Goal: Information Seeking & Learning: Check status

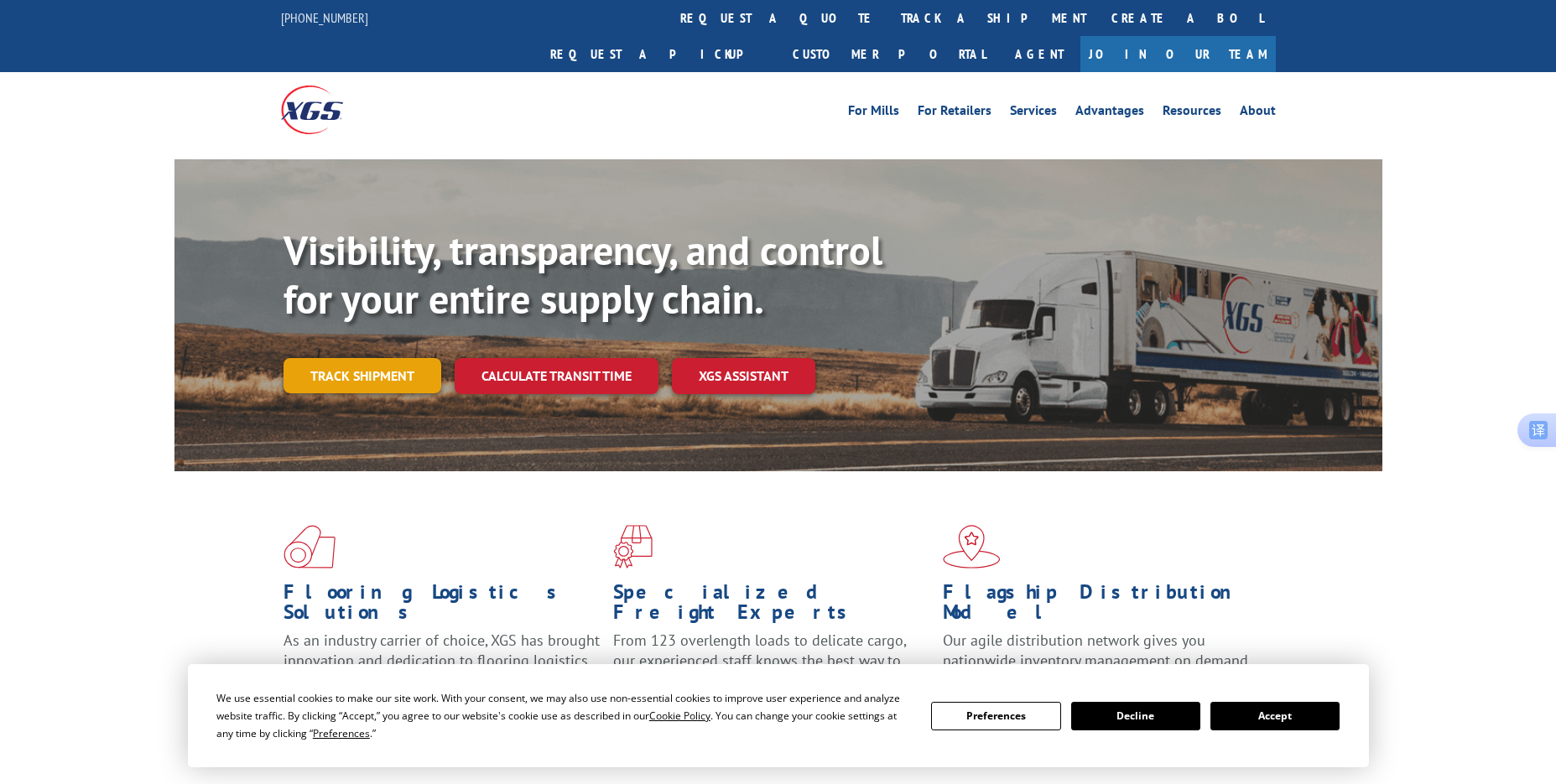
click at [352, 358] on link "Track shipment" at bounding box center [362, 376] width 158 height 35
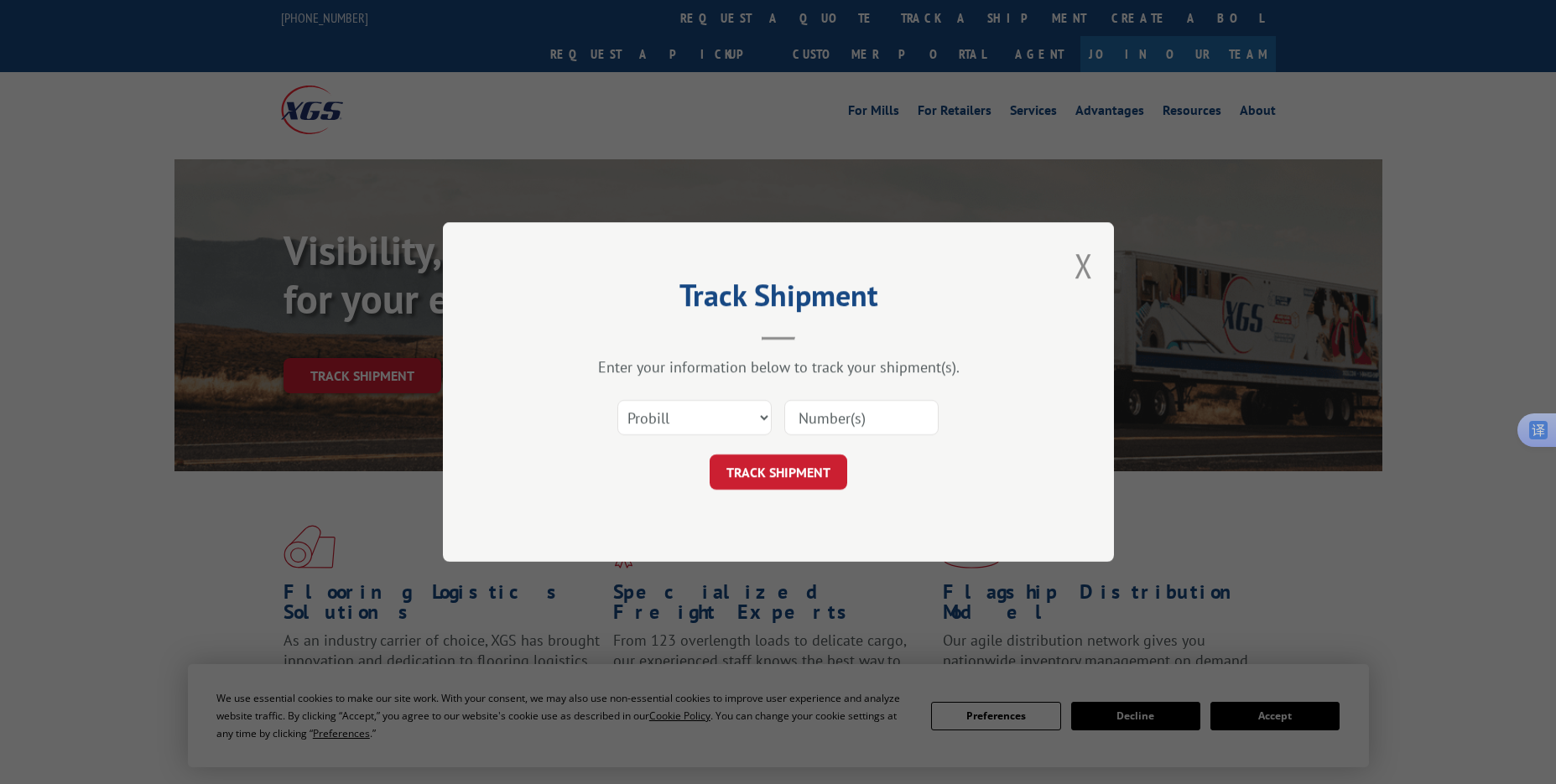
click at [823, 414] on input at bounding box center [861, 417] width 154 height 35
paste input "17501753"
type input "17501753"
click at [748, 476] on button "TRACK SHIPMENT" at bounding box center [778, 472] width 137 height 35
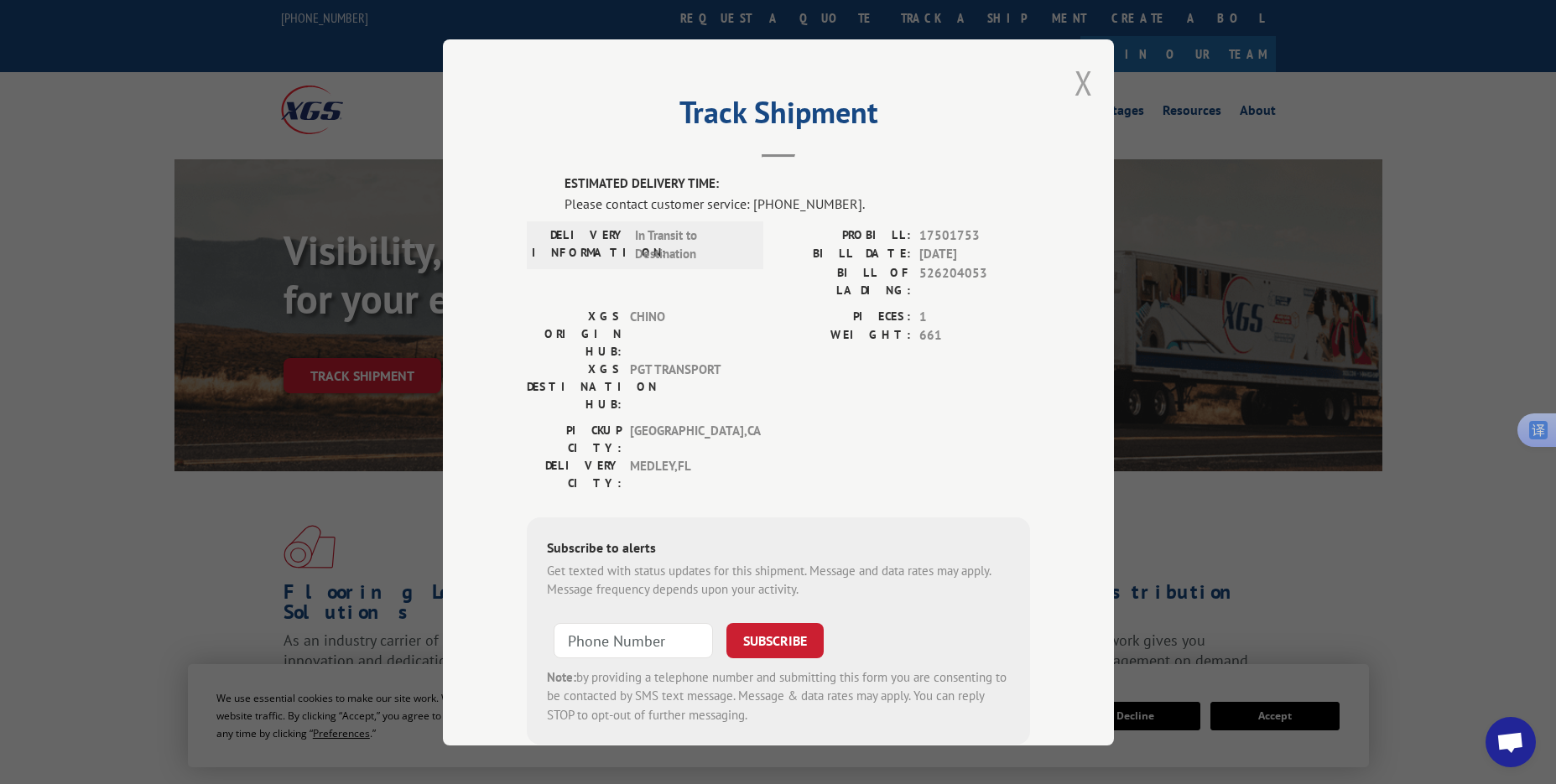
click at [1077, 82] on button "Close modal" at bounding box center [1084, 83] width 19 height 45
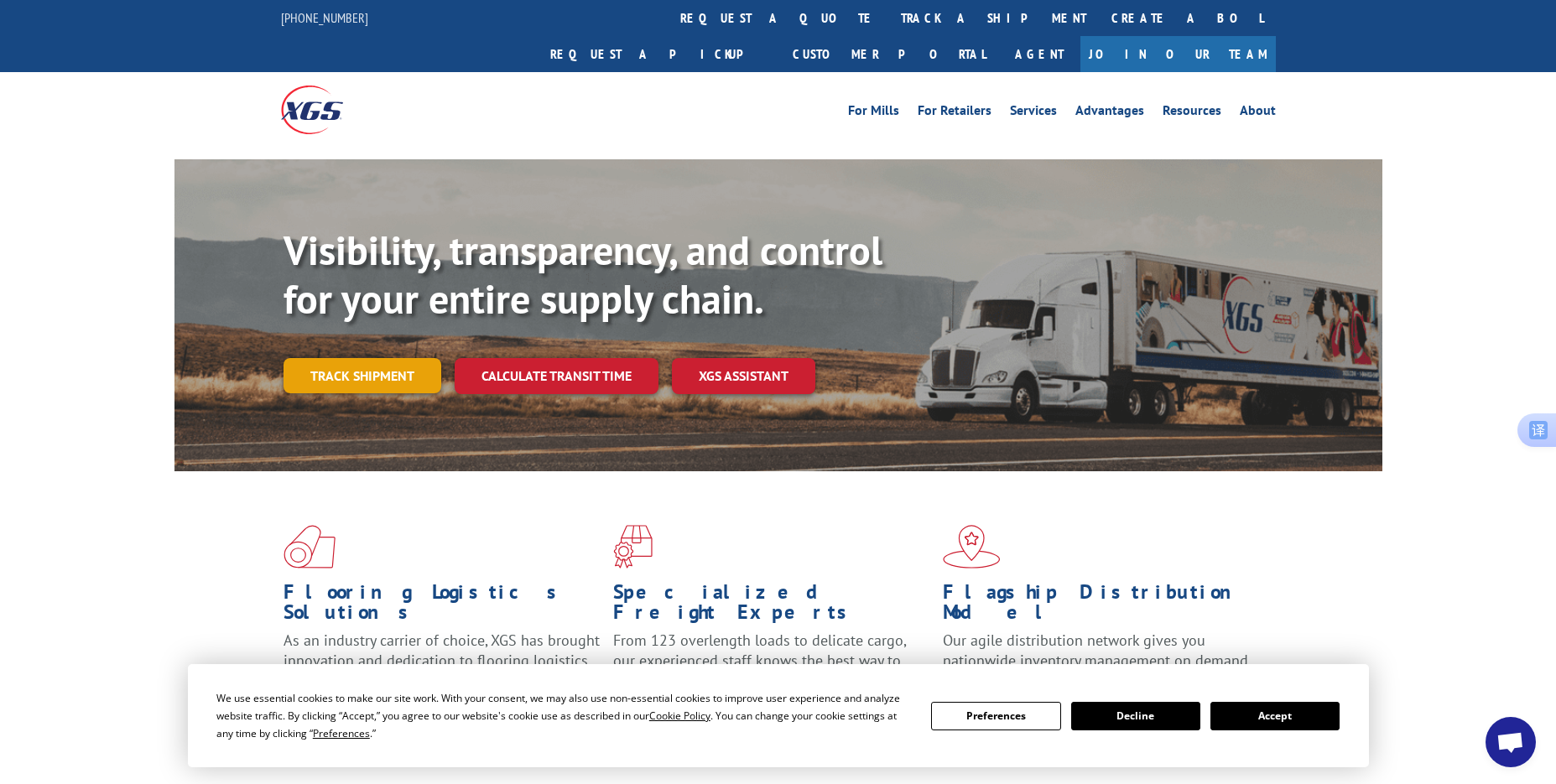
click at [401, 358] on link "Track shipment" at bounding box center [362, 376] width 158 height 35
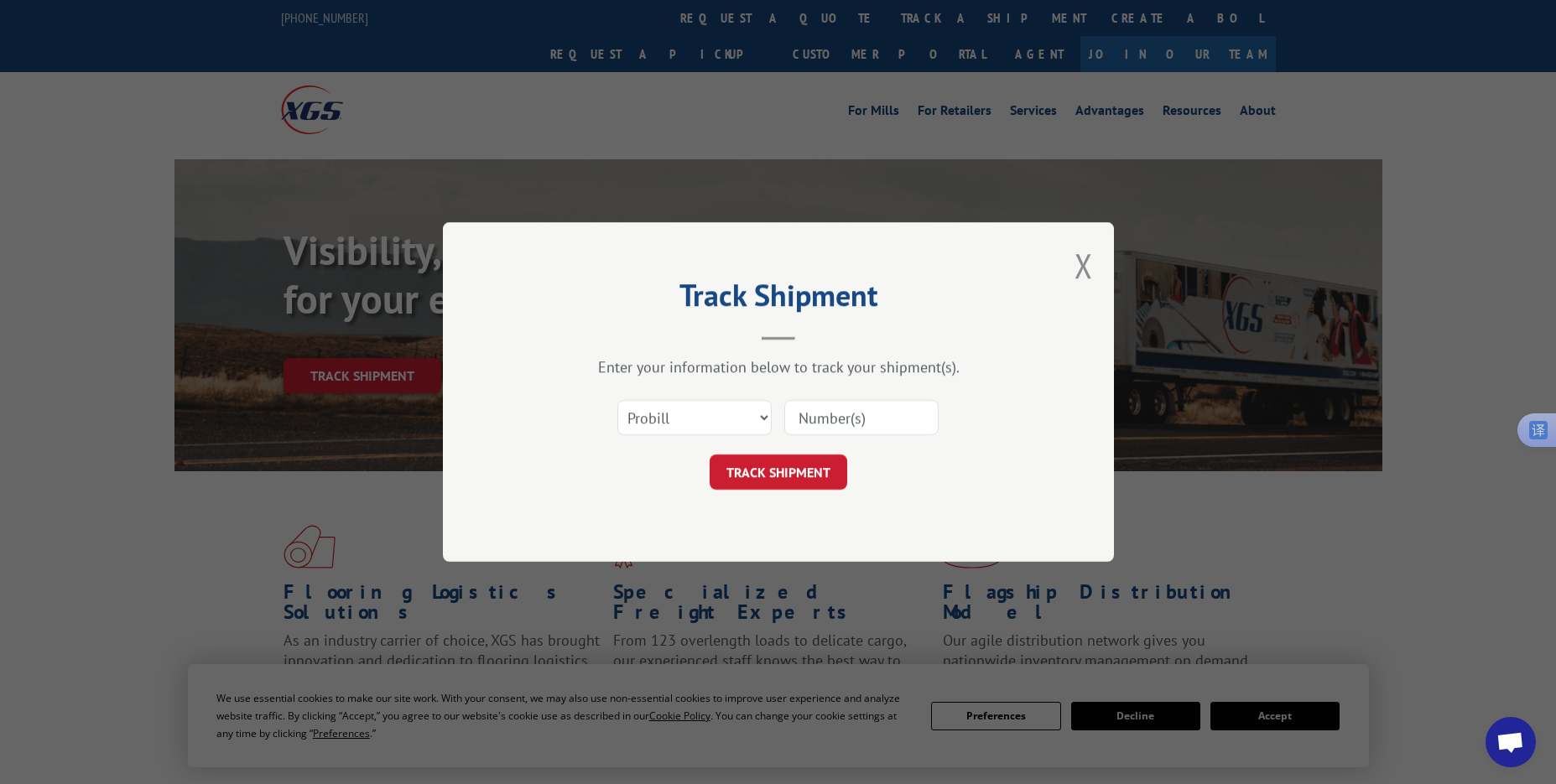
click at [866, 422] on input at bounding box center [861, 417] width 154 height 35
paste input "17501655"
type input "17501655"
click at [748, 459] on button "TRACK SHIPMENT" at bounding box center [778, 472] width 137 height 35
